Goal: Transaction & Acquisition: Purchase product/service

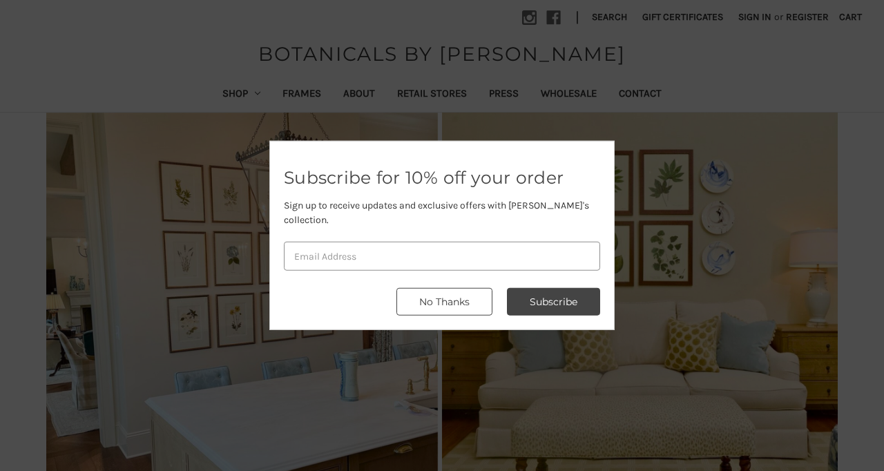
click at [474, 299] on button "No Thanks" at bounding box center [444, 302] width 96 height 28
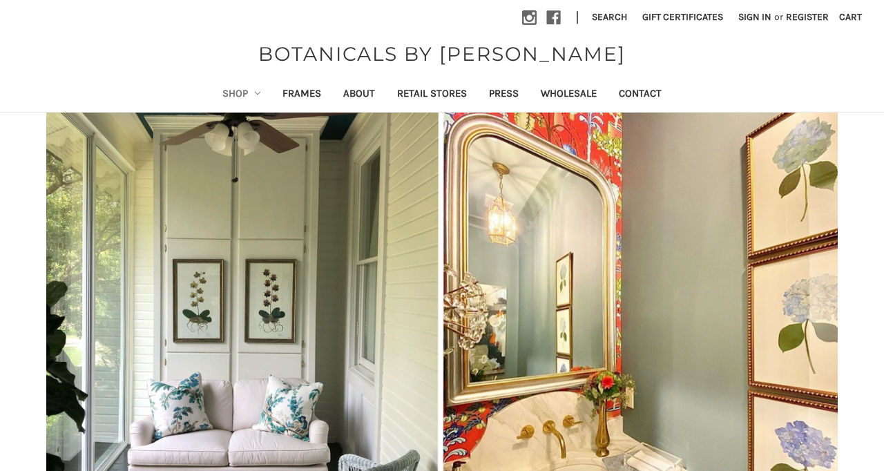
click at [219, 94] on link "Shop" at bounding box center [241, 95] width 61 height 34
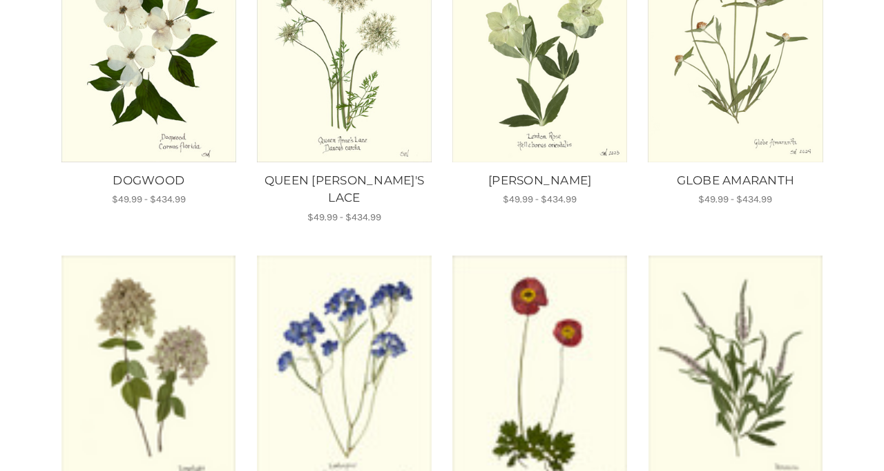
scroll to position [339, 0]
click at [353, 285] on img "LARKSPUR, Price range from $49.99 to $434.99\a\a" at bounding box center [343, 371] width 177 height 233
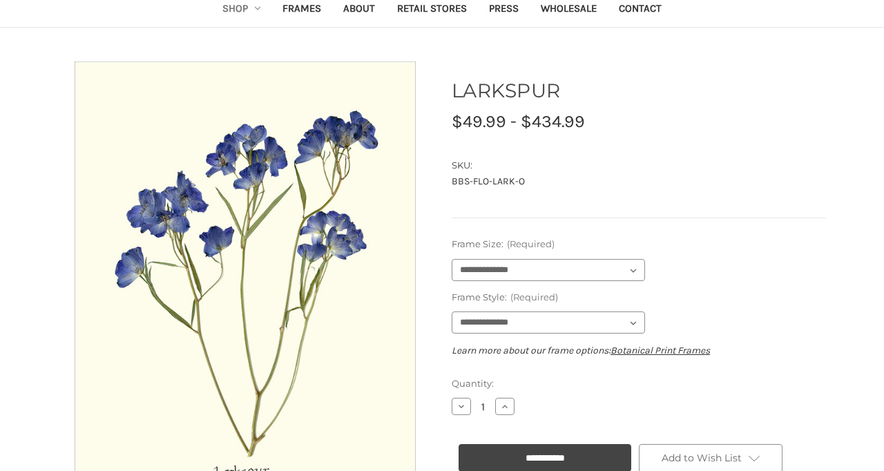
scroll to position [228, 0]
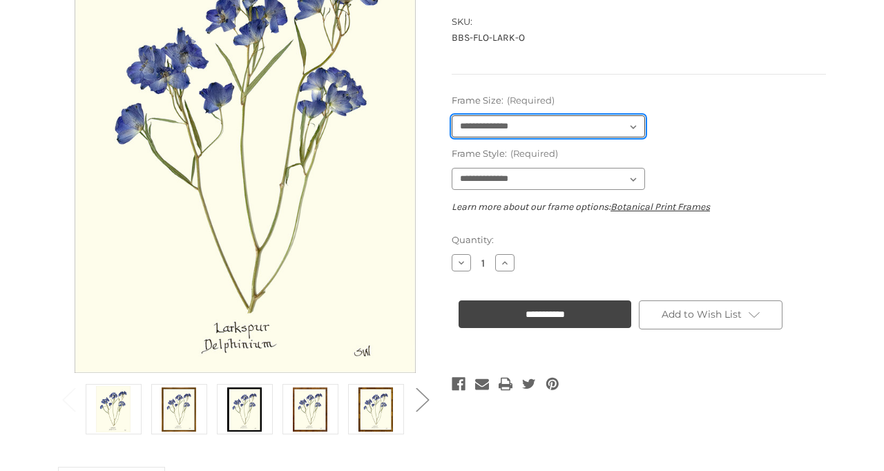
select select "****"
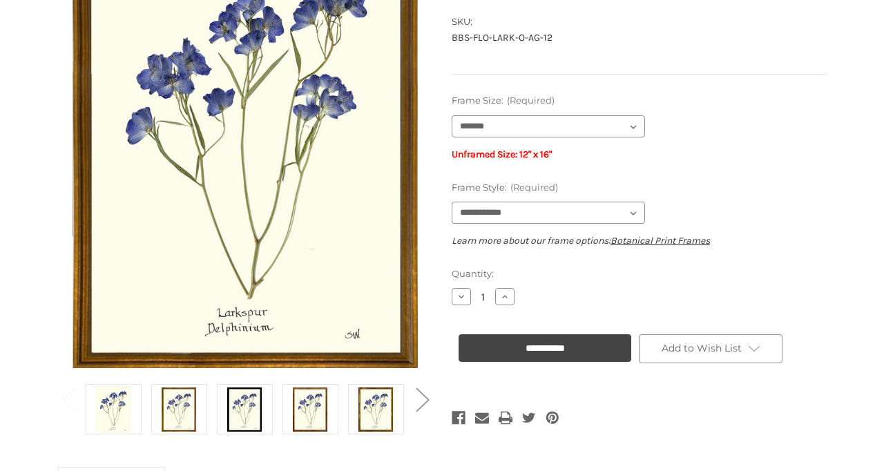
click at [564, 271] on label "Quantity:" at bounding box center [638, 274] width 374 height 14
click at [495, 291] on input "1" at bounding box center [483, 297] width 24 height 12
click at [625, 159] on p "Unframed Size: 12" x 16"" at bounding box center [638, 154] width 374 height 14
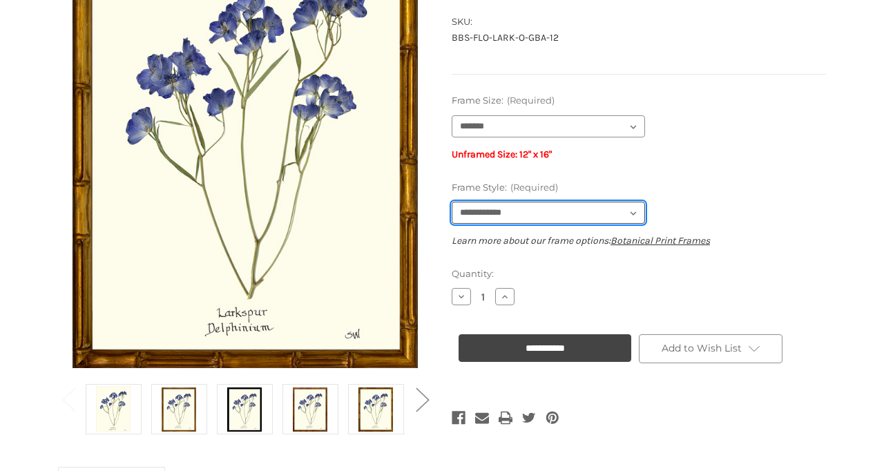
click at [460, 294] on button "Decrease Quantity of LARKSPUR" at bounding box center [460, 296] width 19 height 17
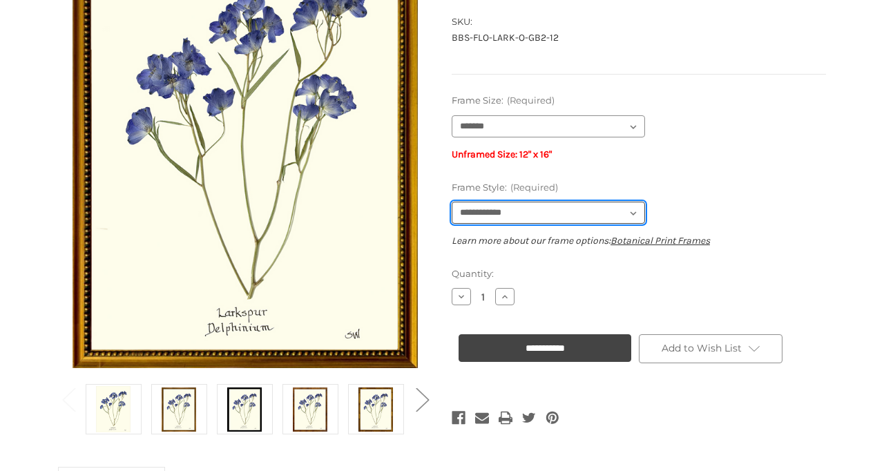
click at [460, 294] on button "Decrease Quantity of LARKSPUR" at bounding box center [460, 296] width 19 height 17
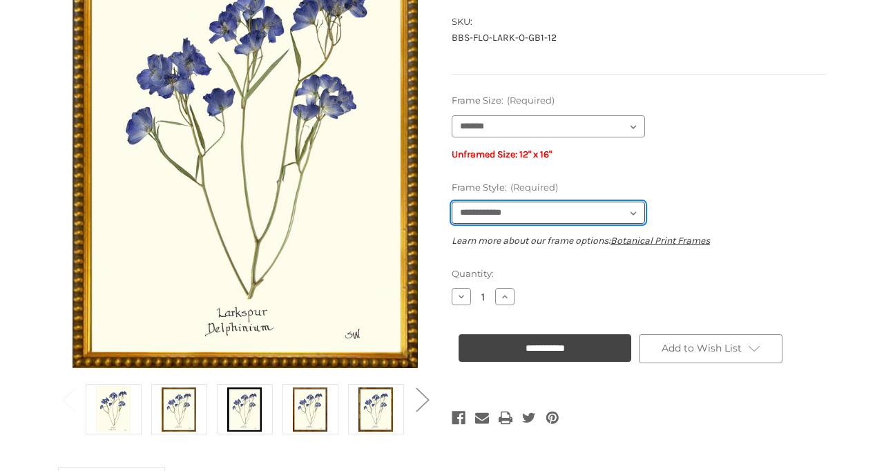
click at [460, 294] on button "Decrease Quantity of LARKSPUR" at bounding box center [460, 296] width 19 height 17
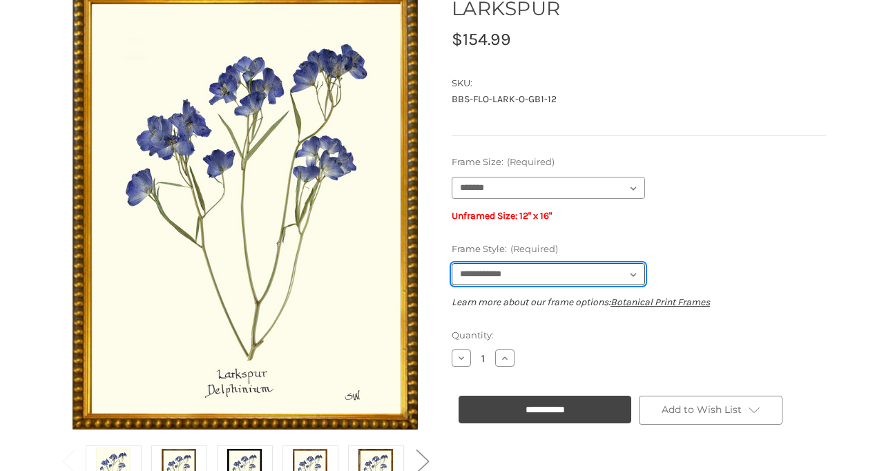
scroll to position [171, 0]
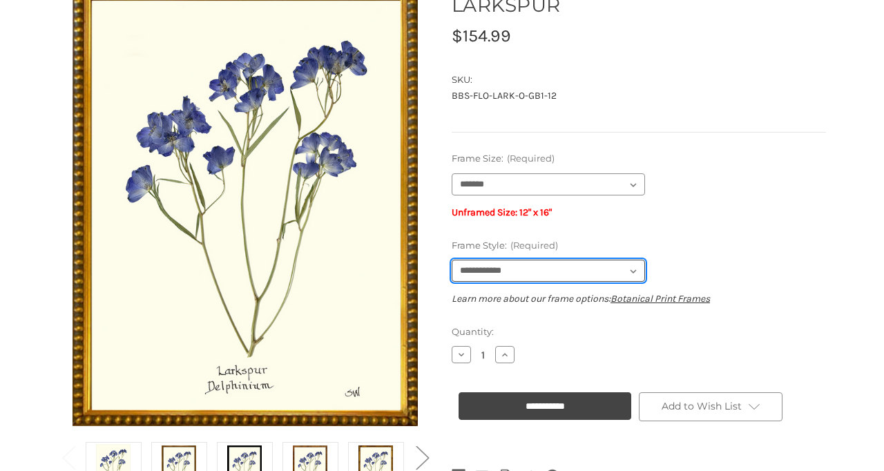
select select "****"
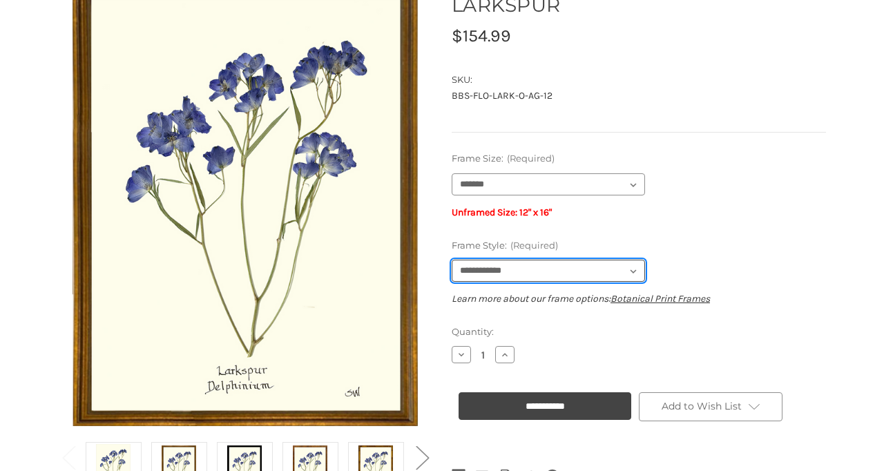
scroll to position [138, 0]
